Goal: Task Accomplishment & Management: Complete application form

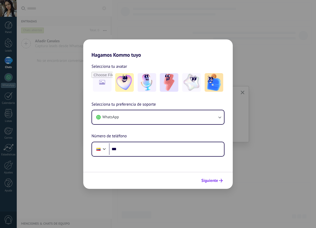
click at [210, 182] on span "Siguiente" at bounding box center [209, 181] width 17 height 4
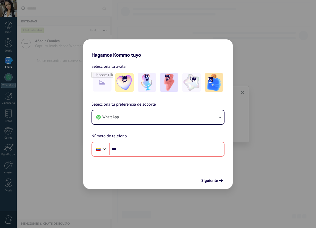
click at [291, 151] on div "Hagamos Kommo tuyo Selecciona tu avatar Selecciona tu preferencia de soporte Wh…" at bounding box center [158, 114] width 316 height 228
click at [191, 85] on img at bounding box center [191, 82] width 19 height 19
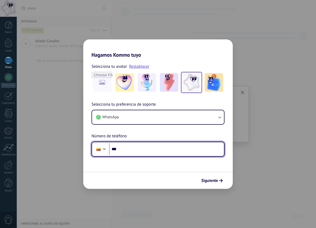
click at [187, 150] on input "***" at bounding box center [166, 149] width 115 height 12
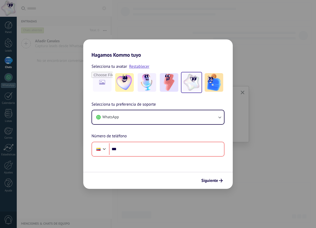
click at [260, 173] on div "Hagamos Kommo tuyo Selecciona tu avatar Restablecer Selecciona tu preferencia d…" at bounding box center [158, 114] width 316 height 228
click at [261, 173] on div "Hagamos Kommo tuyo Selecciona tu avatar Restablecer Selecciona tu preferencia d…" at bounding box center [158, 114] width 316 height 228
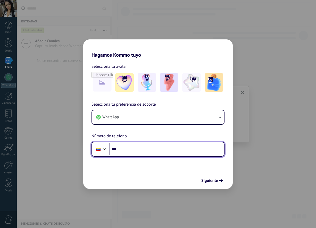
click at [107, 149] on div at bounding box center [104, 148] width 6 height 6
click at [156, 146] on input "***" at bounding box center [166, 149] width 115 height 12
type input "**"
type input "**********"
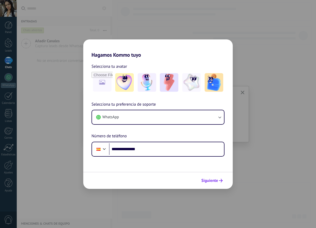
click at [213, 181] on span "Siguiente" at bounding box center [209, 181] width 17 height 4
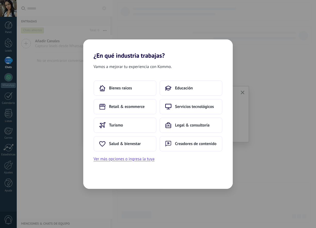
click at [173, 159] on div "Bienes raíces Educación Retail & ecommerce Servicios tecnológicos Turismo Legal…" at bounding box center [158, 121] width 150 height 82
click at [185, 158] on div "Bienes raíces Educación Retail & ecommerce Servicios tecnológicos Turismo Legal…" at bounding box center [158, 121] width 150 height 82
click at [134, 160] on button "Ver más opciones o ingresa la tuya" at bounding box center [124, 159] width 61 height 7
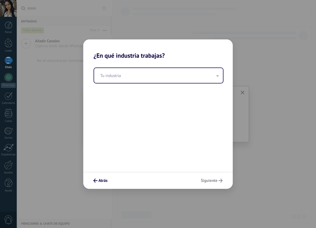
click at [205, 180] on div "Atrás Siguiente" at bounding box center [158, 180] width 150 height 17
click at [108, 181] on button "Atrás" at bounding box center [100, 180] width 19 height 9
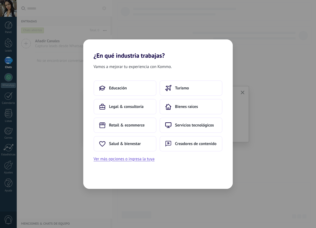
drag, startPoint x: 145, startPoint y: 104, endPoint x: 174, endPoint y: 172, distance: 73.7
drag, startPoint x: 174, startPoint y: 172, endPoint x: 183, endPoint y: 202, distance: 31.5
drag, startPoint x: 183, startPoint y: 202, endPoint x: 161, endPoint y: 194, distance: 22.8
click at [161, 194] on div "¿En qué industria trabajas? Vamos a mejorar tu experiencia con Kommo. Educación…" at bounding box center [158, 114] width 316 height 228
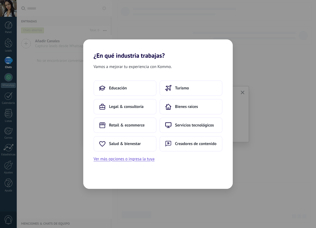
drag, startPoint x: 162, startPoint y: 188, endPoint x: 151, endPoint y: 183, distance: 12.3
click at [151, 183] on div "Vamos a mejorar tu experiencia con Kommo. Educación Turismo Legal & consultoría…" at bounding box center [158, 124] width 150 height 130
click at [150, 159] on button "Ver más opciones o ingresa la tuya" at bounding box center [124, 159] width 61 height 7
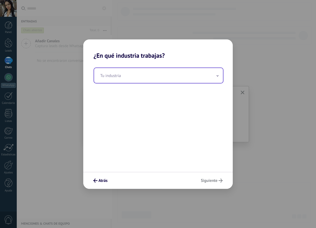
click at [178, 74] on input "text" at bounding box center [158, 75] width 129 height 15
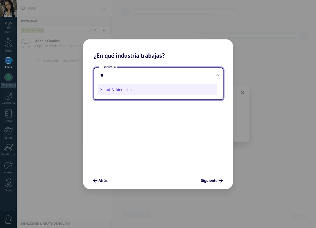
click at [148, 92] on li "Salud & bienestar" at bounding box center [157, 89] width 119 height 11
type input "**********"
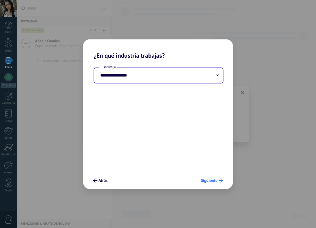
click at [213, 180] on span "Siguiente" at bounding box center [209, 181] width 17 height 4
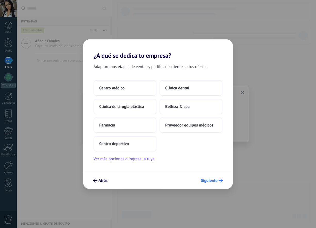
click at [218, 182] on span "Siguiente" at bounding box center [212, 181] width 22 height 4
click at [216, 181] on span "Siguiente" at bounding box center [209, 181] width 17 height 4
click at [153, 161] on button "Ver más opciones o ingresa la tuya" at bounding box center [124, 159] width 61 height 7
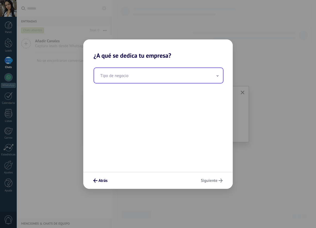
click at [115, 74] on input "text" at bounding box center [158, 75] width 129 height 15
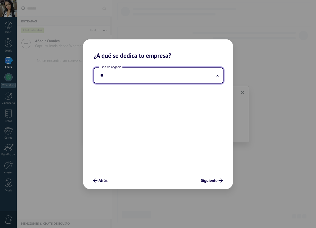
type input "*"
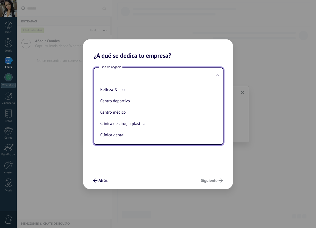
click at [153, 76] on input "text" at bounding box center [158, 75] width 129 height 15
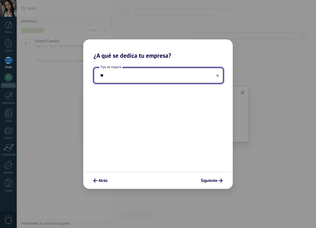
type input "*"
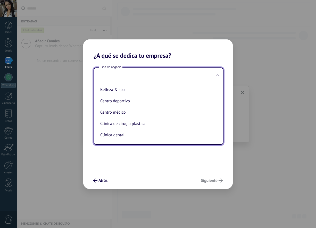
click at [134, 155] on div "Tipo de negocio Belleza & spa Centro deportivo Centro médico Clínica de cirugía…" at bounding box center [158, 115] width 150 height 113
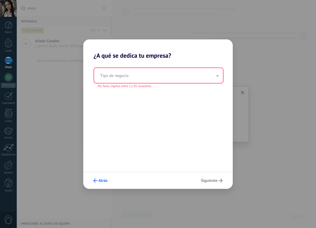
click at [97, 177] on button "Atrás" at bounding box center [100, 180] width 19 height 9
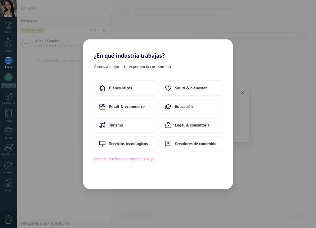
click at [149, 158] on button "Ver más opciones o ingresa la tuya" at bounding box center [124, 159] width 61 height 7
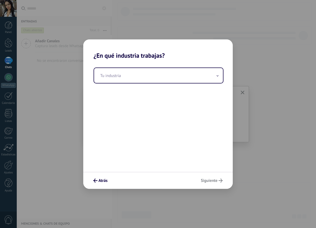
click at [129, 66] on div "Tu industria" at bounding box center [158, 115] width 150 height 113
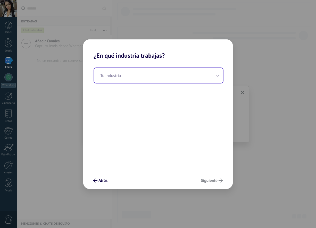
click at [129, 74] on input "text" at bounding box center [158, 75] width 129 height 15
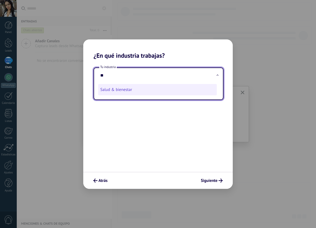
click at [133, 91] on li "Salud & bienestar" at bounding box center [157, 89] width 119 height 11
type input "**********"
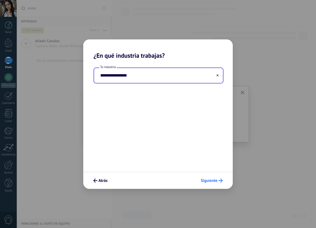
click at [203, 180] on span "Siguiente" at bounding box center [209, 181] width 17 height 4
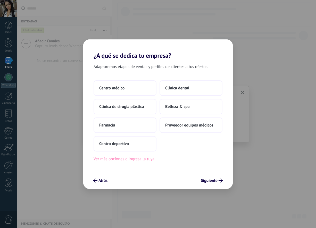
click at [149, 159] on button "Ver más opciones o ingresa la tuya" at bounding box center [124, 159] width 61 height 7
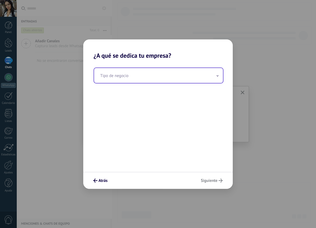
click at [141, 76] on input "text" at bounding box center [158, 75] width 129 height 15
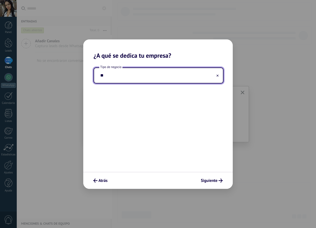
type input "*"
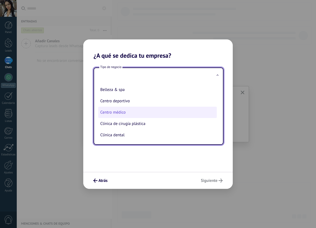
click at [143, 115] on li "Centro médico" at bounding box center [157, 112] width 119 height 11
type input "**********"
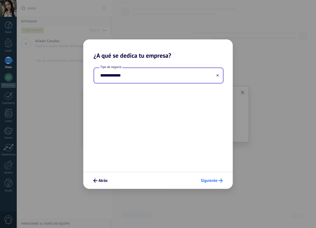
click at [208, 182] on span "Siguiente" at bounding box center [209, 181] width 17 height 4
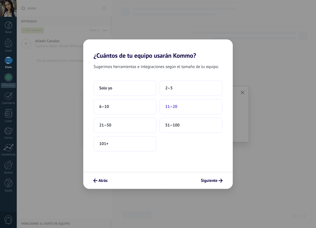
click at [210, 108] on button "11–20" at bounding box center [191, 106] width 63 height 15
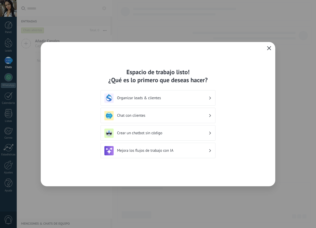
click at [270, 49] on use "button" at bounding box center [269, 48] width 4 height 4
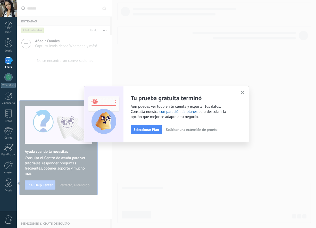
click at [242, 91] on button "button" at bounding box center [243, 92] width 6 height 7
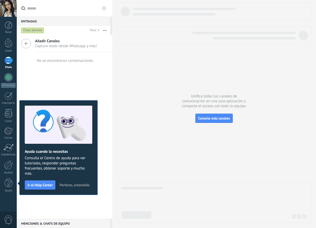
click at [91, 211] on div "Añadir Canales Captura leads desde Whatsapp y más! No se encontraron conversaci…" at bounding box center [64, 127] width 95 height 184
click at [80, 185] on span "Perfecto, entendido" at bounding box center [75, 185] width 30 height 4
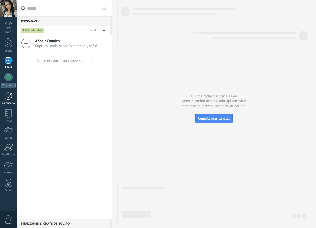
click at [10, 97] on div at bounding box center [8, 96] width 8 height 8
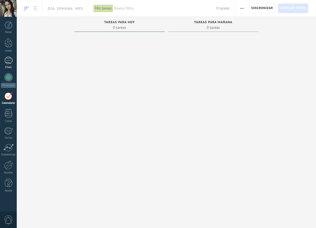
click at [9, 59] on div at bounding box center [8, 60] width 8 height 7
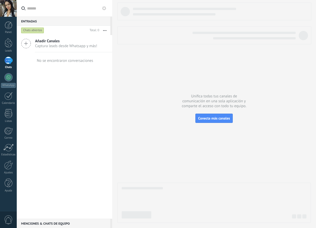
click at [38, 31] on div "Chats abiertos" at bounding box center [32, 30] width 23 height 6
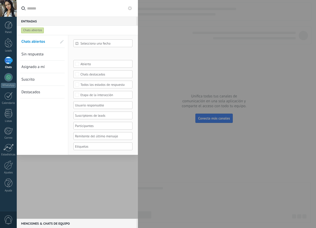
click at [59, 178] on div at bounding box center [77, 127] width 121 height 184
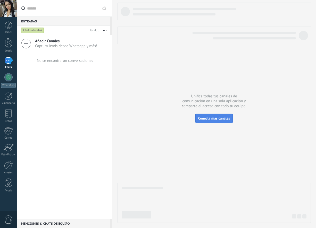
click at [210, 120] on span "Conecta más canales" at bounding box center [214, 118] width 32 height 5
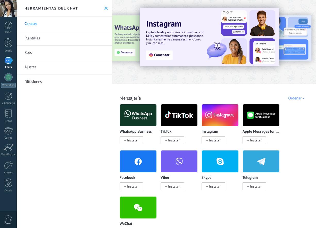
click at [105, 8] on icon at bounding box center [105, 8] width 3 height 3
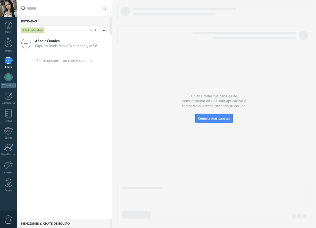
click at [10, 59] on div at bounding box center [8, 60] width 8 height 7
click at [6, 47] on div at bounding box center [9, 43] width 8 height 10
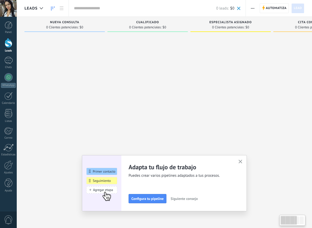
click at [4, 21] on div "Panel Leads Chats WhatsApp Clientes" at bounding box center [17, 114] width 34 height 195
click at [243, 162] on icon "button" at bounding box center [241, 162] width 4 height 4
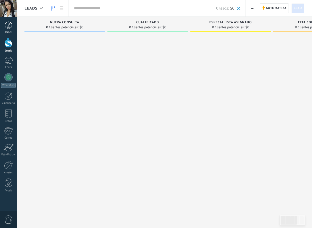
click at [8, 26] on div at bounding box center [9, 25] width 8 height 8
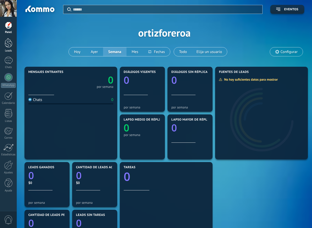
click at [7, 44] on div at bounding box center [9, 43] width 8 height 10
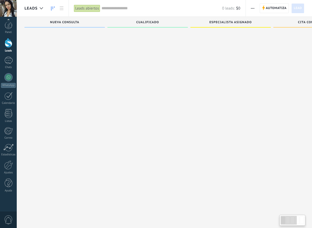
scroll to position [9, 0]
click at [6, 216] on span "0" at bounding box center [8, 220] width 9 height 9
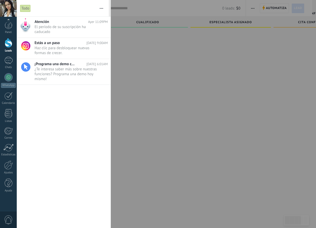
click at [11, 221] on span "0" at bounding box center [8, 220] width 9 height 9
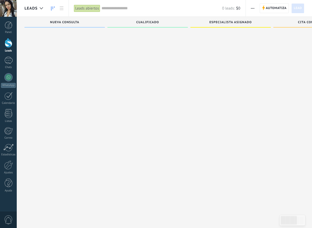
click at [8, 8] on div at bounding box center [8, 8] width 17 height 17
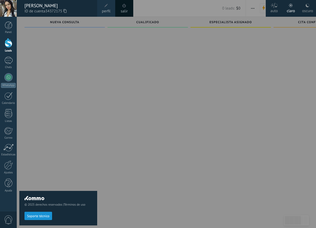
click at [124, 10] on link "salir" at bounding box center [124, 12] width 7 height 6
